Goal: Check status: Check status

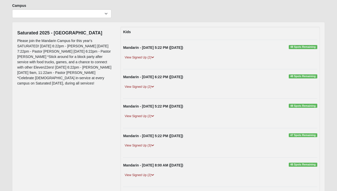
scroll to position [38, 0]
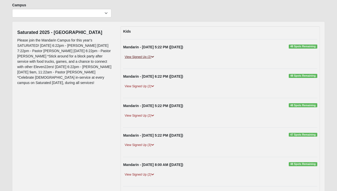
click at [143, 58] on link "View Signed Up (2)" at bounding box center [139, 56] width 32 height 5
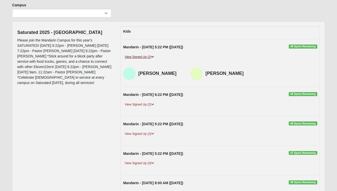
click at [143, 58] on link "View Signed Up (2)" at bounding box center [139, 56] width 32 height 5
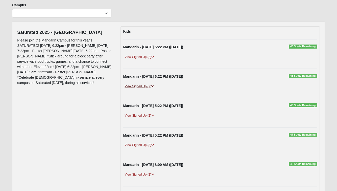
click at [139, 84] on link "View Signed Up (2)" at bounding box center [139, 86] width 32 height 5
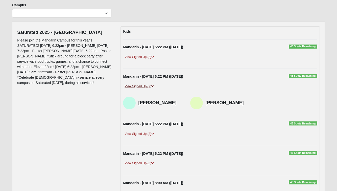
click at [145, 85] on link "View Signed Up (2)" at bounding box center [139, 86] width 32 height 5
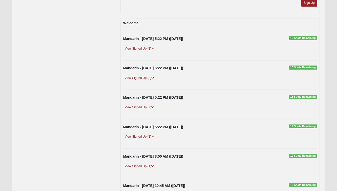
scroll to position [265, 0]
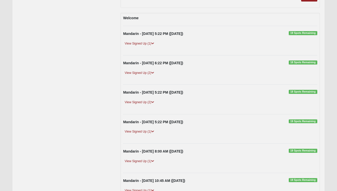
click at [155, 104] on div "View Signed Up (2)" at bounding box center [220, 104] width 202 height 9
click at [151, 100] on link "View Signed Up (2)" at bounding box center [139, 102] width 32 height 5
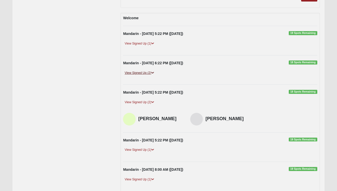
click at [151, 73] on link "View Signed Up (2)" at bounding box center [139, 72] width 32 height 5
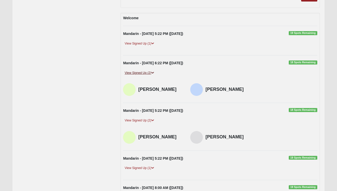
click at [151, 73] on link "View Signed Up (2)" at bounding box center [139, 72] width 32 height 5
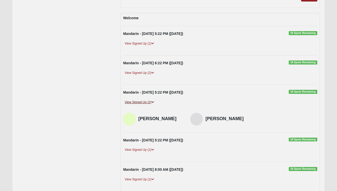
click at [153, 101] on icon at bounding box center [152, 102] width 3 height 3
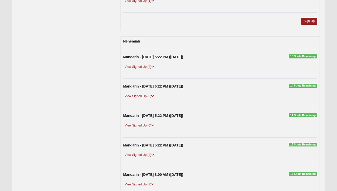
scroll to position [1301, 0]
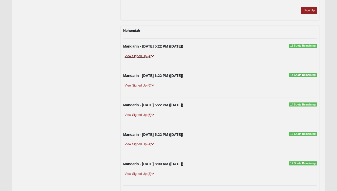
click at [146, 54] on link "View Signed Up (4)" at bounding box center [139, 56] width 32 height 5
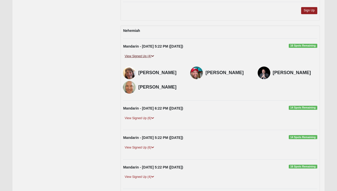
click at [150, 54] on link "View Signed Up (4)" at bounding box center [139, 56] width 32 height 5
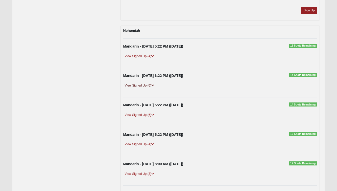
click at [150, 83] on link "View Signed Up (6)" at bounding box center [139, 85] width 32 height 5
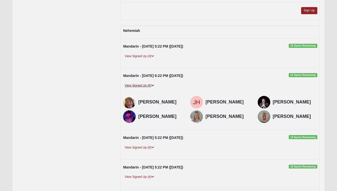
click at [148, 83] on link "View Signed Up (6)" at bounding box center [139, 85] width 32 height 5
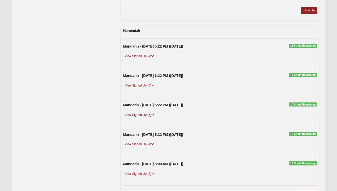
click at [143, 112] on link "View Signed Up (6)" at bounding box center [139, 114] width 32 height 5
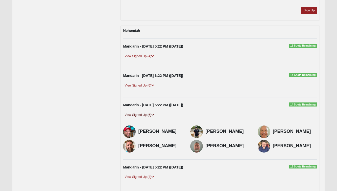
click at [147, 112] on link "View Signed Up (6)" at bounding box center [139, 114] width 32 height 5
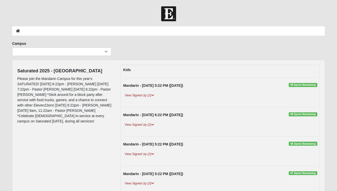
scroll to position [0, 0]
